Goal: Task Accomplishment & Management: Complete application form

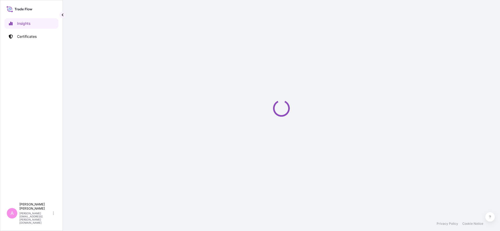
select select "2025"
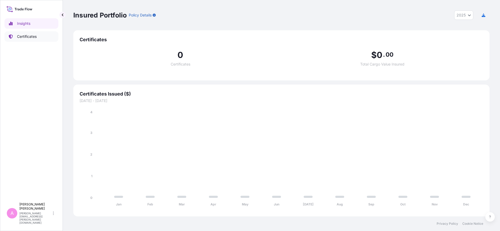
click at [27, 36] on p "Certificates" at bounding box center [27, 36] width 20 height 5
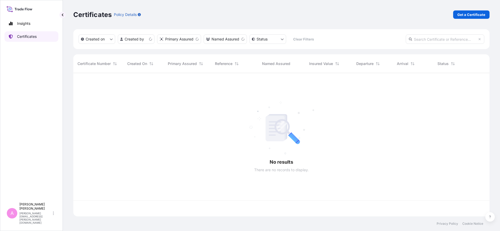
scroll to position [141, 411]
click at [446, 38] on input "text" at bounding box center [444, 39] width 78 height 9
paste input "5013276146"
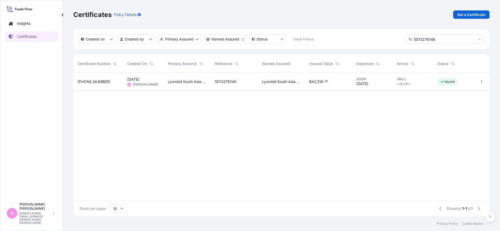
type input "5013276146"
click at [221, 84] on span "5013276146" at bounding box center [225, 81] width 21 height 5
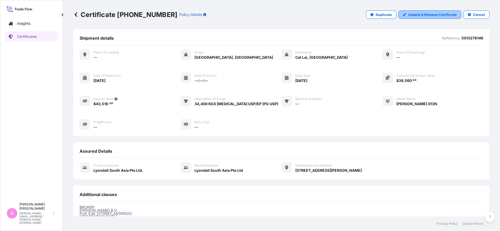
click at [412, 14] on p "Update & Reissue Certificate" at bounding box center [432, 14] width 49 height 5
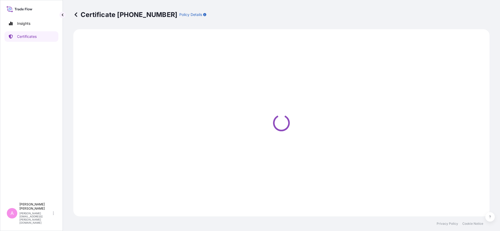
select select "Sea"
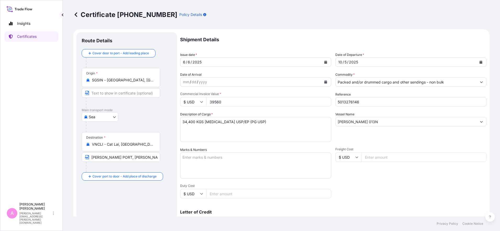
select select "32022"
click at [479, 63] on icon "Calendar" at bounding box center [480, 62] width 3 height 3
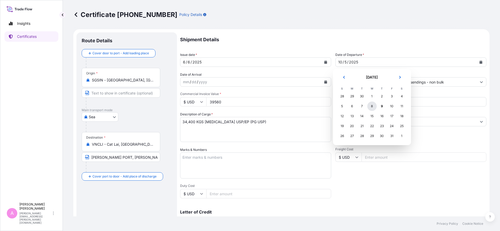
click at [372, 106] on div "8" at bounding box center [371, 106] width 9 height 9
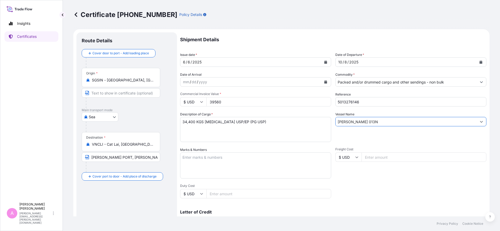
drag, startPoint x: 367, startPoint y: 121, endPoint x: 300, endPoint y: 118, distance: 66.5
click at [300, 118] on div "Shipment Details Issue date * 6 / 6 / 2025 Date of Departure * 10 / 8 / 2025 Da…" at bounding box center [333, 156] width 306 height 249
paste input "BALTRUM / 029S"
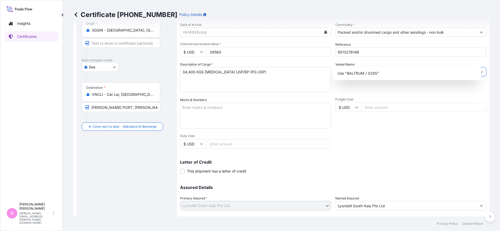
scroll to position [83, 0]
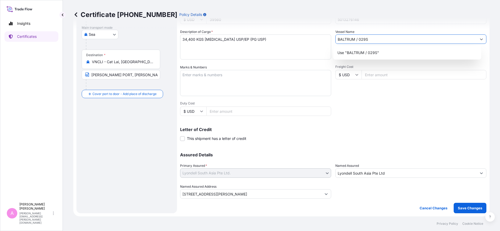
type input "BALTRUM / 029S"
